Goal: Task Accomplishment & Management: Manage account settings

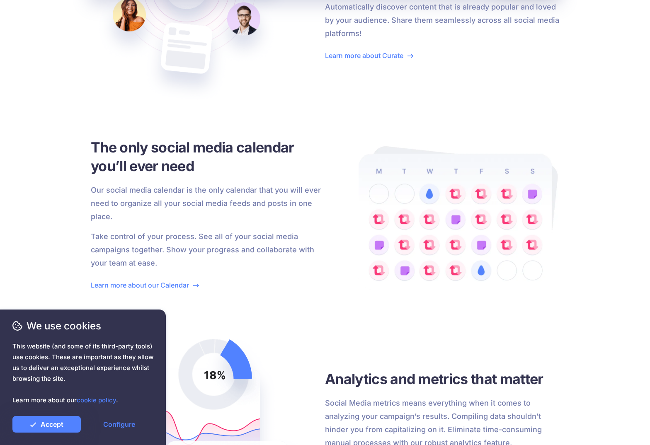
scroll to position [1352, 0]
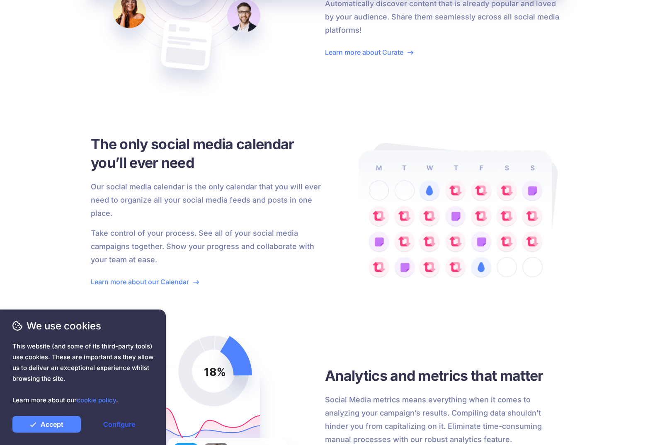
click at [123, 425] on link "Configure" at bounding box center [119, 424] width 68 height 17
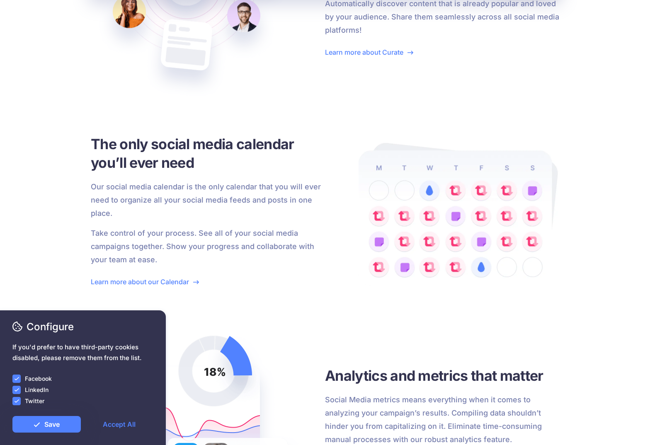
click at [16, 378] on ins at bounding box center [16, 378] width 8 height 8
click at [16, 388] on ins at bounding box center [16, 390] width 8 height 8
click at [16, 399] on ins at bounding box center [16, 401] width 8 height 8
click at [50, 423] on link "Save" at bounding box center [46, 424] width 68 height 17
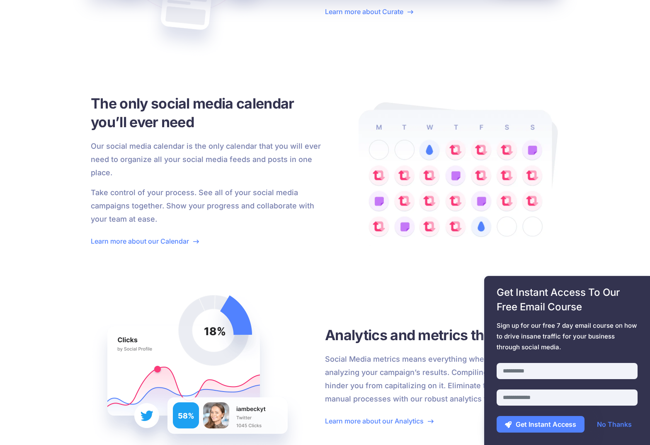
scroll to position [1393, 0]
click at [615, 424] on link "No Thanks" at bounding box center [613, 424] width 51 height 17
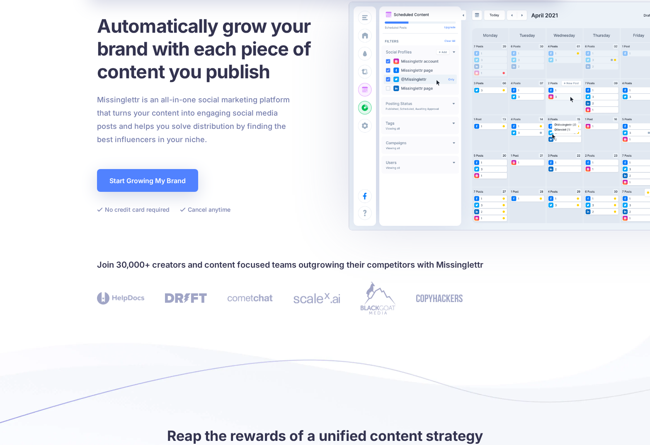
scroll to position [0, 0]
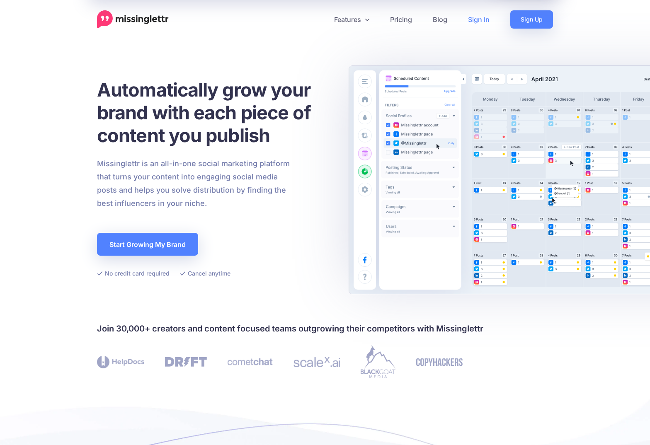
click at [476, 20] on link "Sign In" at bounding box center [478, 19] width 42 height 18
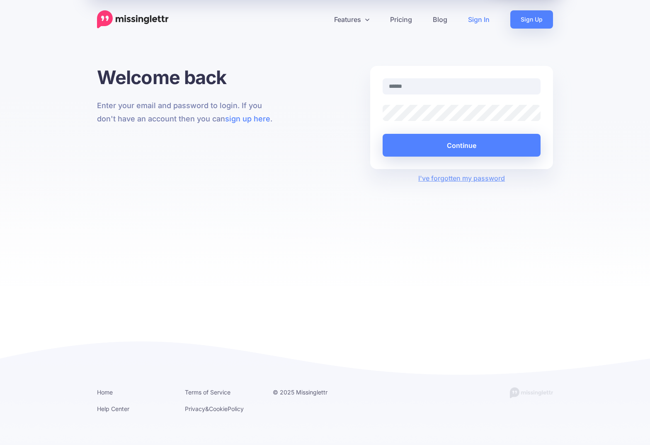
click at [382, 94] on div at bounding box center [382, 94] width 0 height 0
type input "**********"
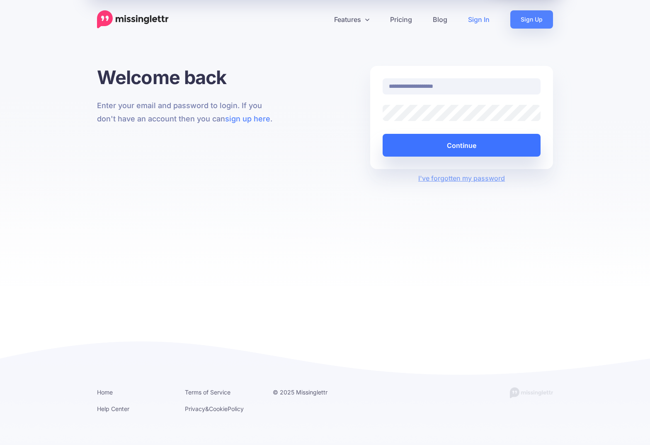
click at [461, 146] on button "Continue" at bounding box center [461, 145] width 158 height 23
